Goal: Find specific page/section

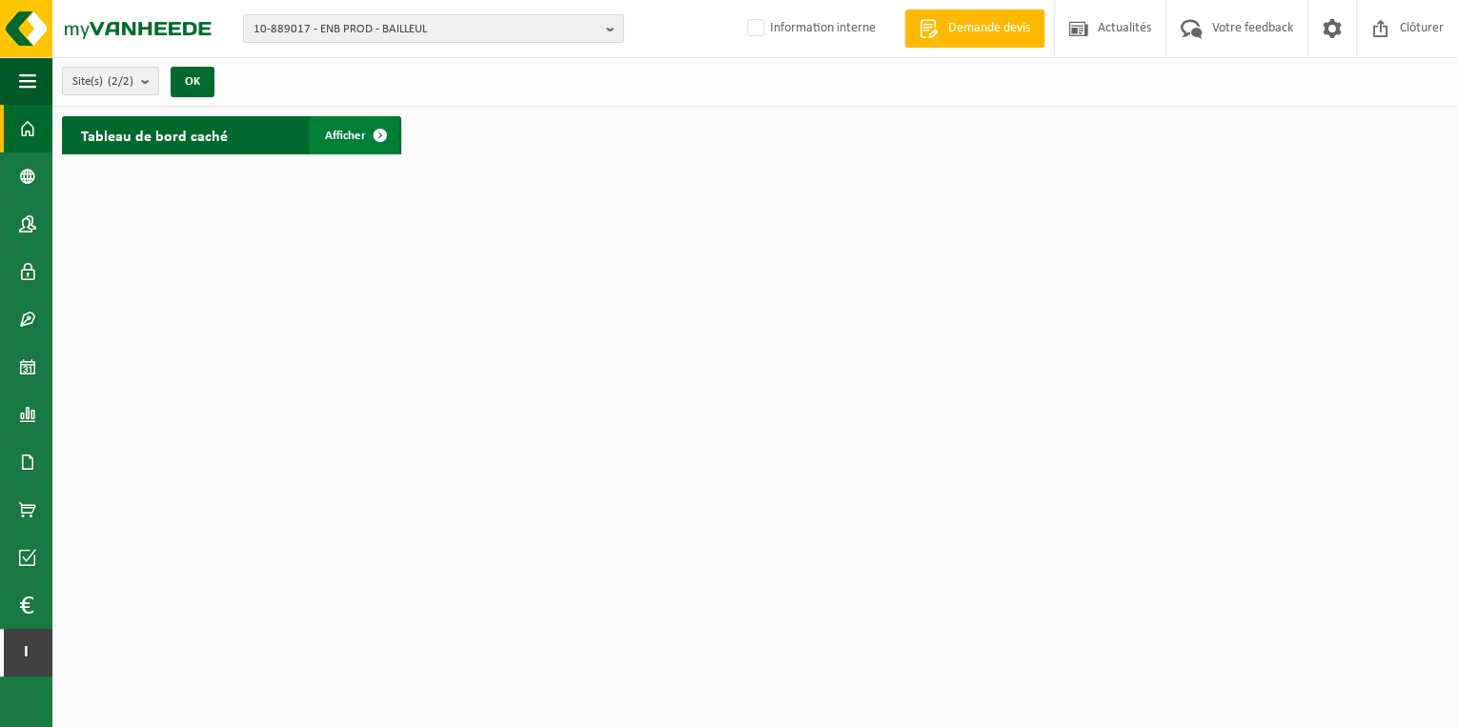
click at [351, 133] on span "Afficher" at bounding box center [345, 136] width 41 height 12
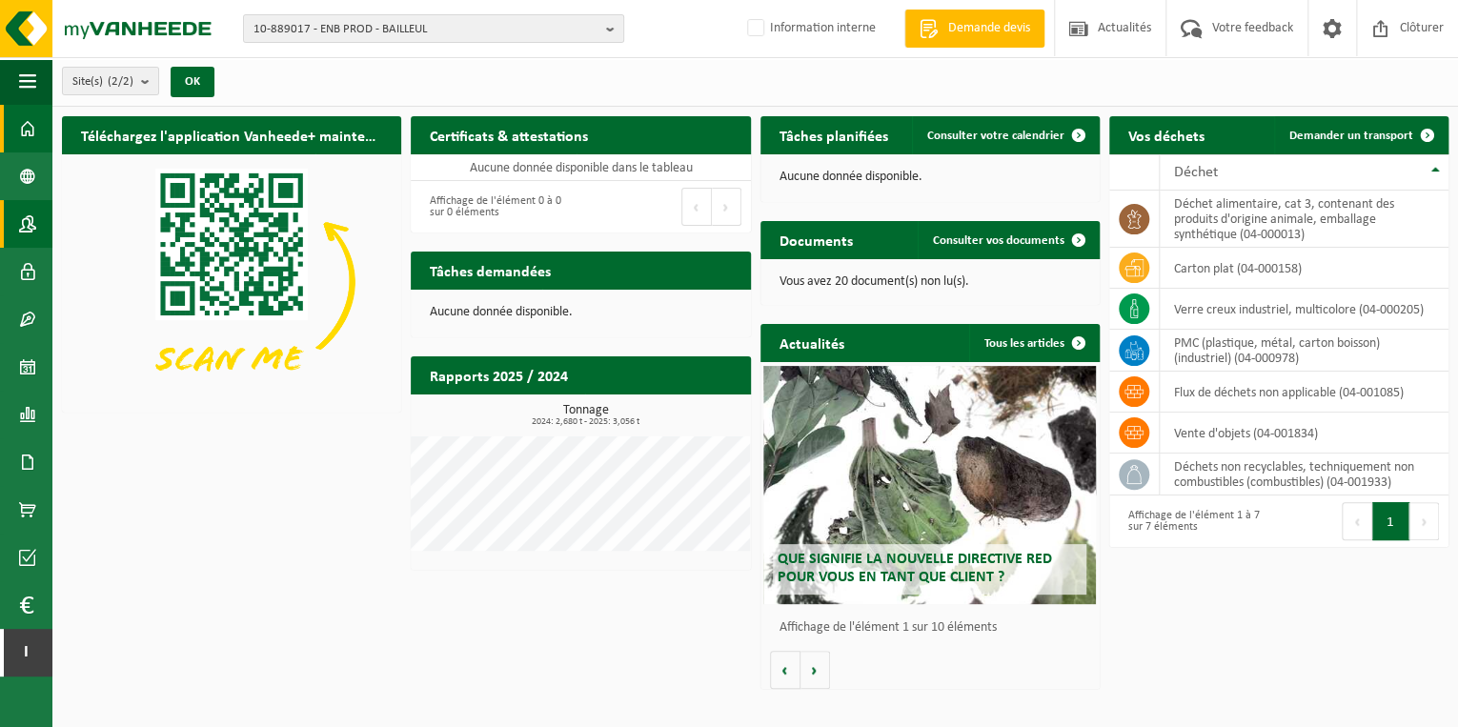
click at [27, 225] on span at bounding box center [27, 224] width 17 height 48
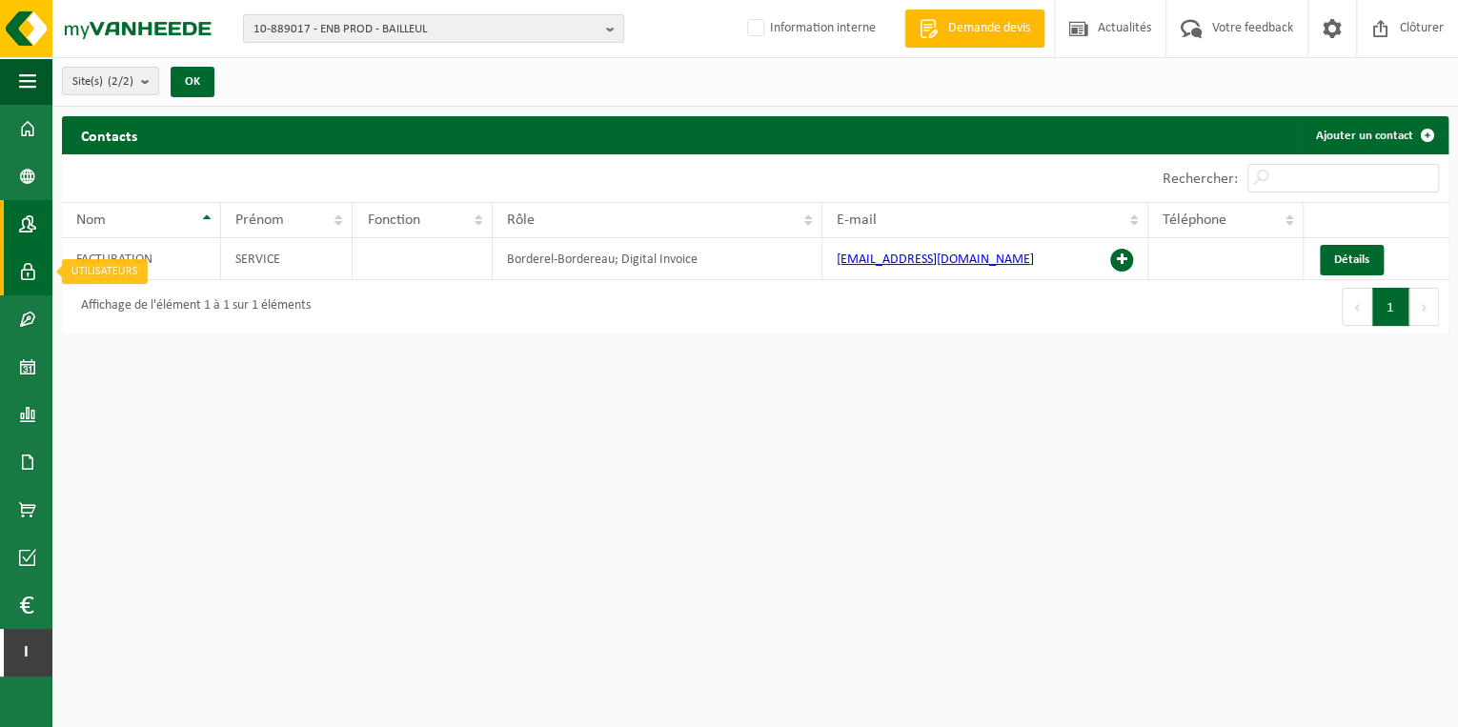
click at [24, 266] on span at bounding box center [27, 272] width 17 height 48
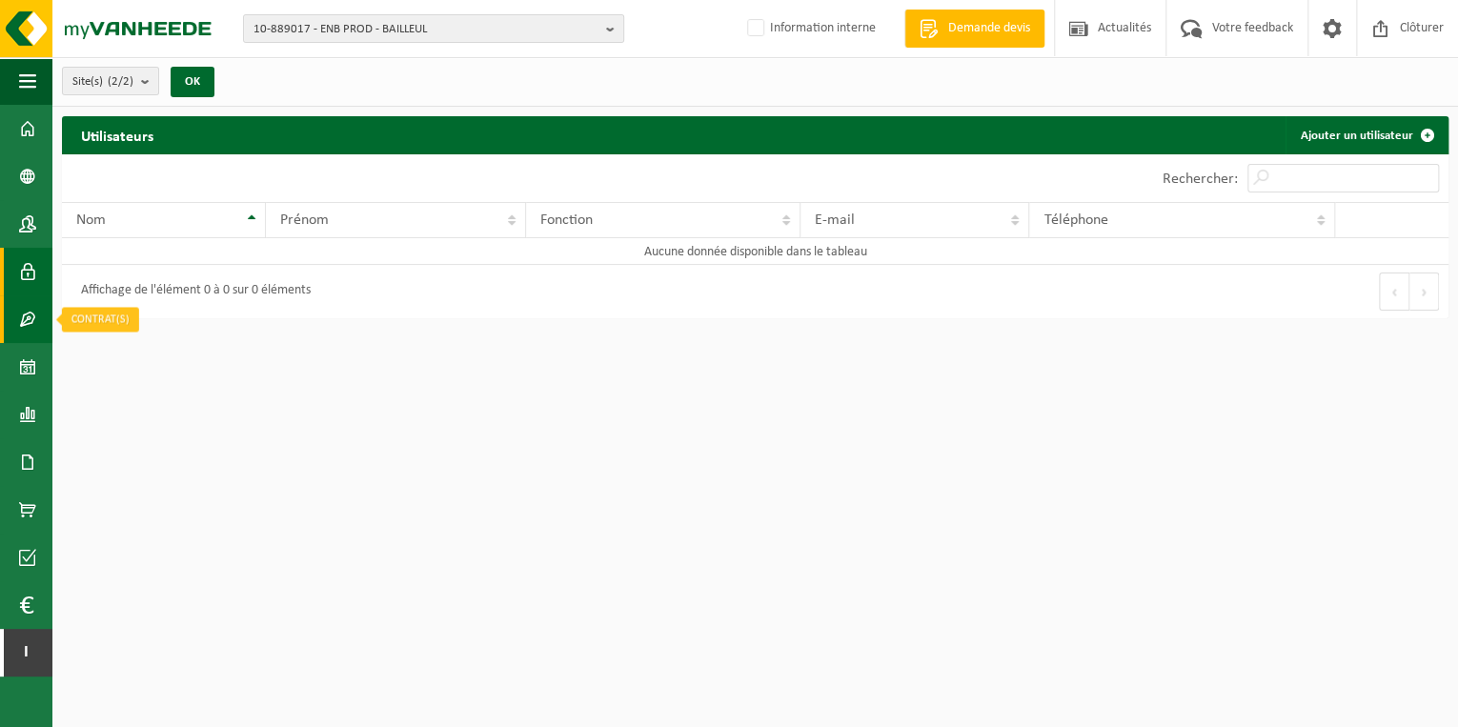
click at [27, 319] on span at bounding box center [27, 319] width 17 height 48
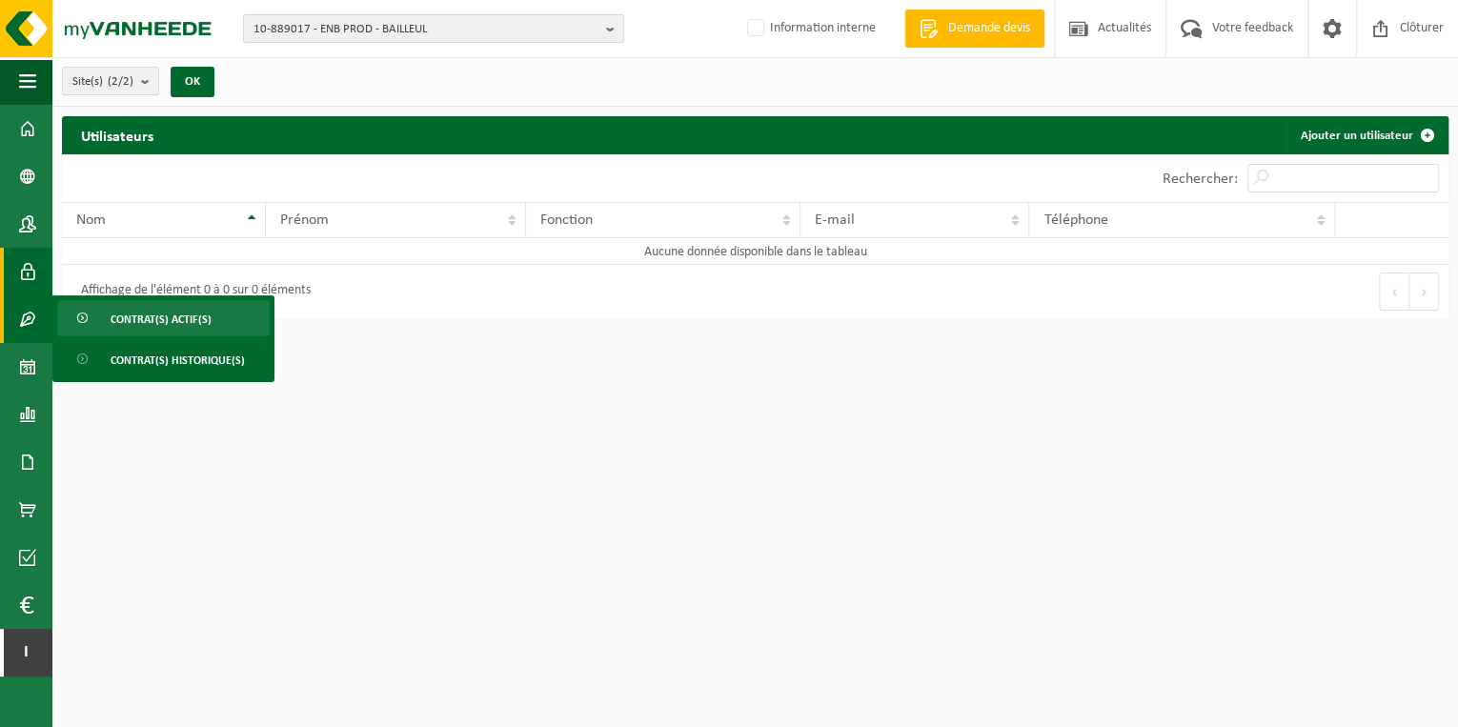
click at [145, 314] on span "Contrat(s) actif(s)" at bounding box center [161, 319] width 101 height 36
